Goal: Information Seeking & Learning: Find specific fact

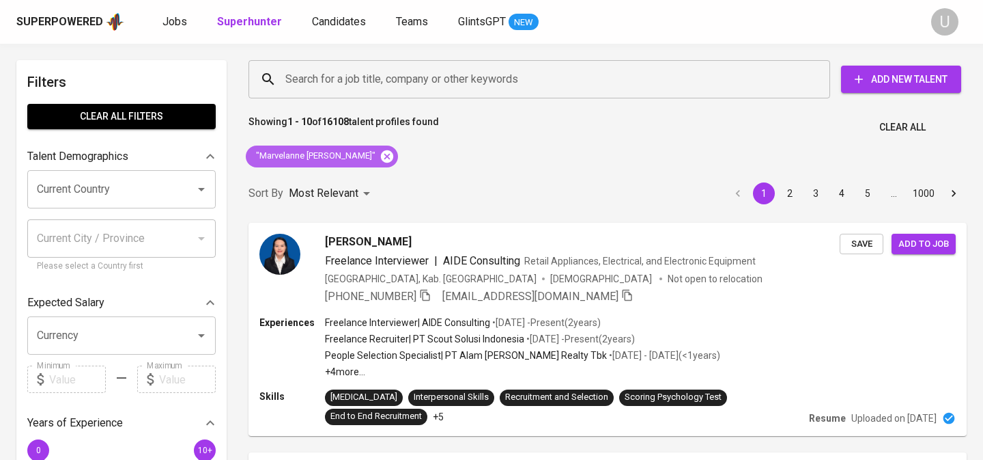
click at [380, 158] on icon at bounding box center [387, 156] width 15 height 15
click at [341, 86] on input "Search for a job title, company or other keywords" at bounding box center [543, 79] width 522 height 26
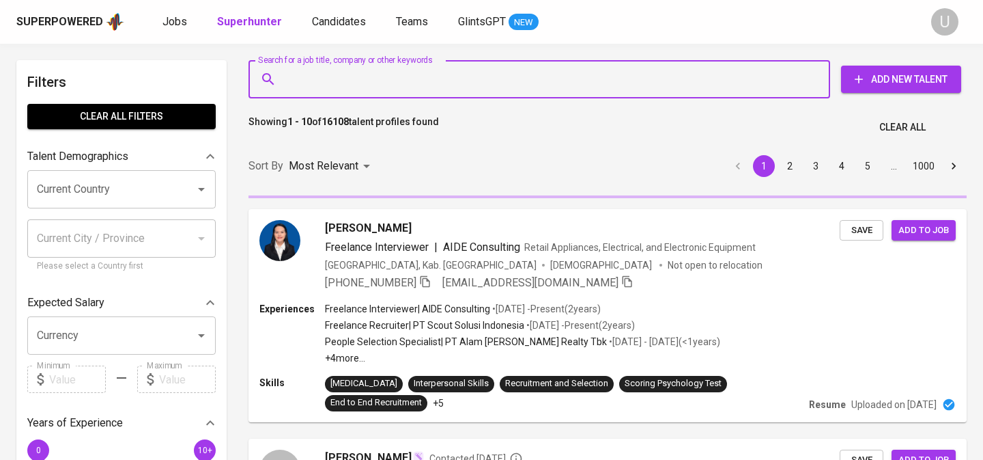
paste input "Gree Electric Appliances [GEOGRAPHIC_DATA]"
type input "Gree Electric Appliances [GEOGRAPHIC_DATA]"
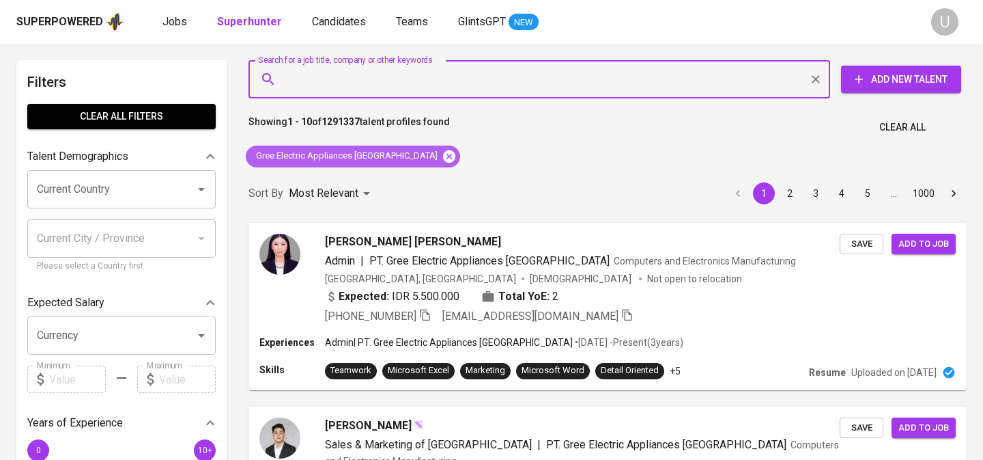
click at [443, 160] on icon at bounding box center [449, 156] width 12 height 12
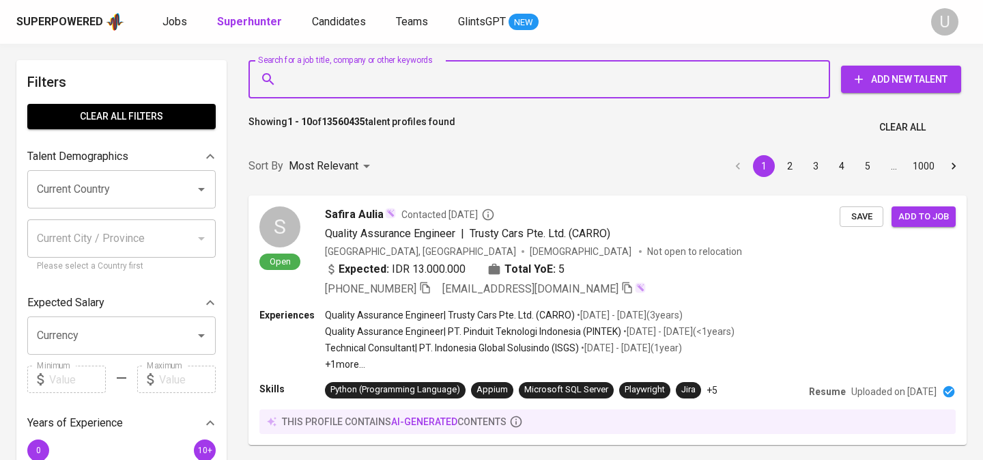
click at [301, 72] on input "Search for a job title, company or other keywords" at bounding box center [543, 79] width 522 height 26
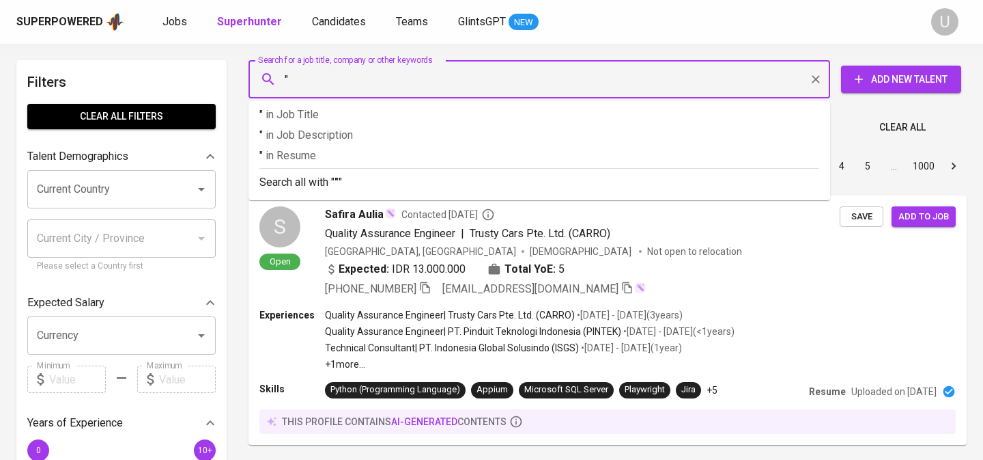
paste input "[PERSON_NAME] [PERSON_NAME]"
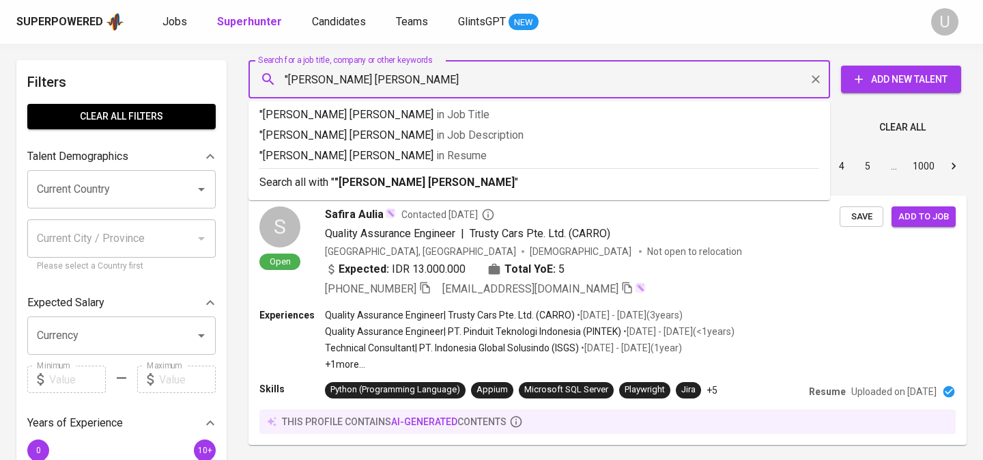
type input ""[PERSON_NAME] [PERSON_NAME]""
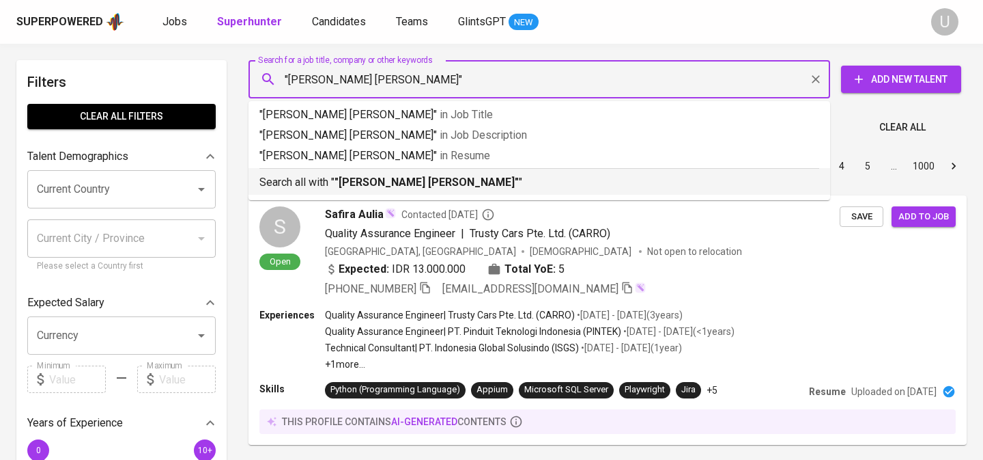
click at [320, 181] on p "Search all with " "[PERSON_NAME] [PERSON_NAME]" "" at bounding box center [539, 182] width 560 height 16
